Goal: Find specific page/section: Find specific page/section

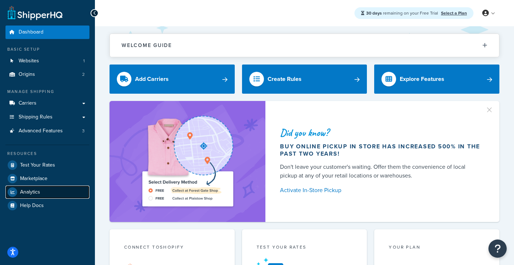
click at [34, 189] on span "Analytics" at bounding box center [30, 192] width 20 height 6
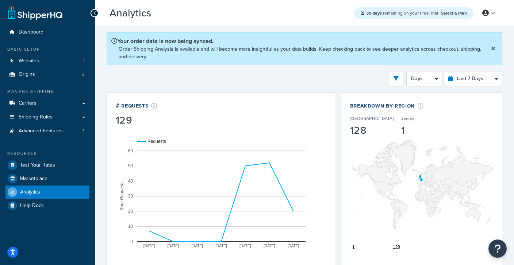
select select "last_3_months"
click option "Last 3 Months" at bounding box center [0, 0] width 0 height 0
select select "1w"
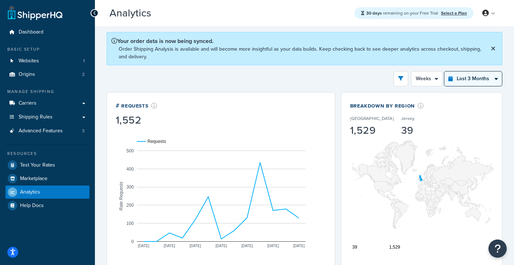
select select "last_30_days"
click option "Last 30 Days" at bounding box center [0, 0] width 0 height 0
select select "5d"
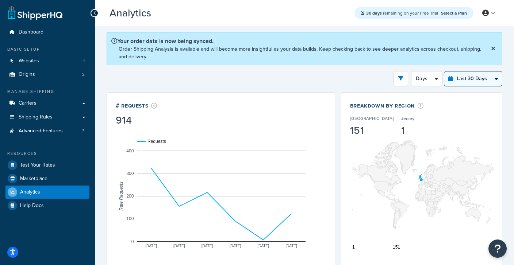
select select "last_3_months"
click option "Last 3 Months" at bounding box center [0, 0] width 0 height 0
select select "1w"
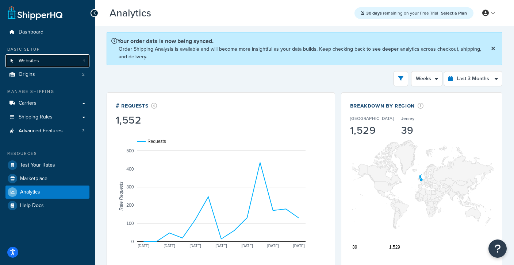
click at [24, 59] on span "Websites" at bounding box center [29, 61] width 20 height 6
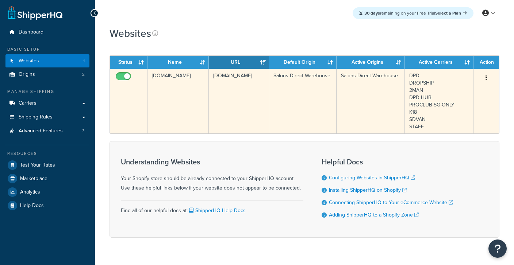
click at [166, 83] on td "[DOMAIN_NAME]" at bounding box center [177, 101] width 61 height 65
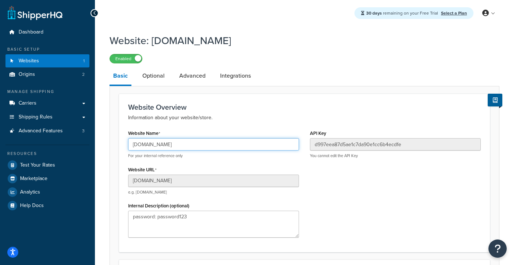
drag, startPoint x: 131, startPoint y: 141, endPoint x: 262, endPoint y: 148, distance: 130.4
click at [262, 148] on input "[DOMAIN_NAME]" at bounding box center [213, 144] width 171 height 12
